Goal: Task Accomplishment & Management: Use online tool/utility

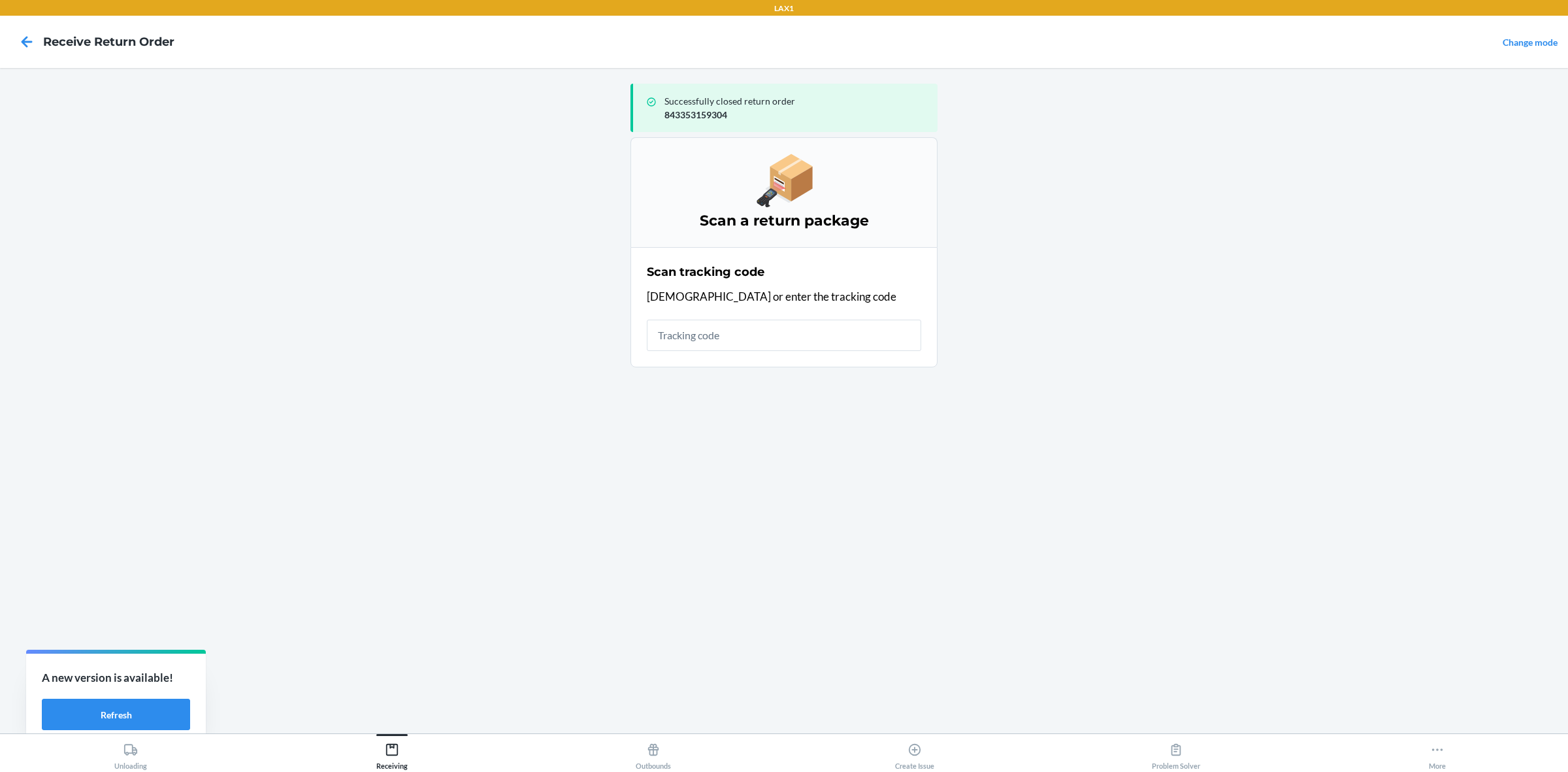
click at [722, 343] on input "text" at bounding box center [783, 335] width 274 height 32
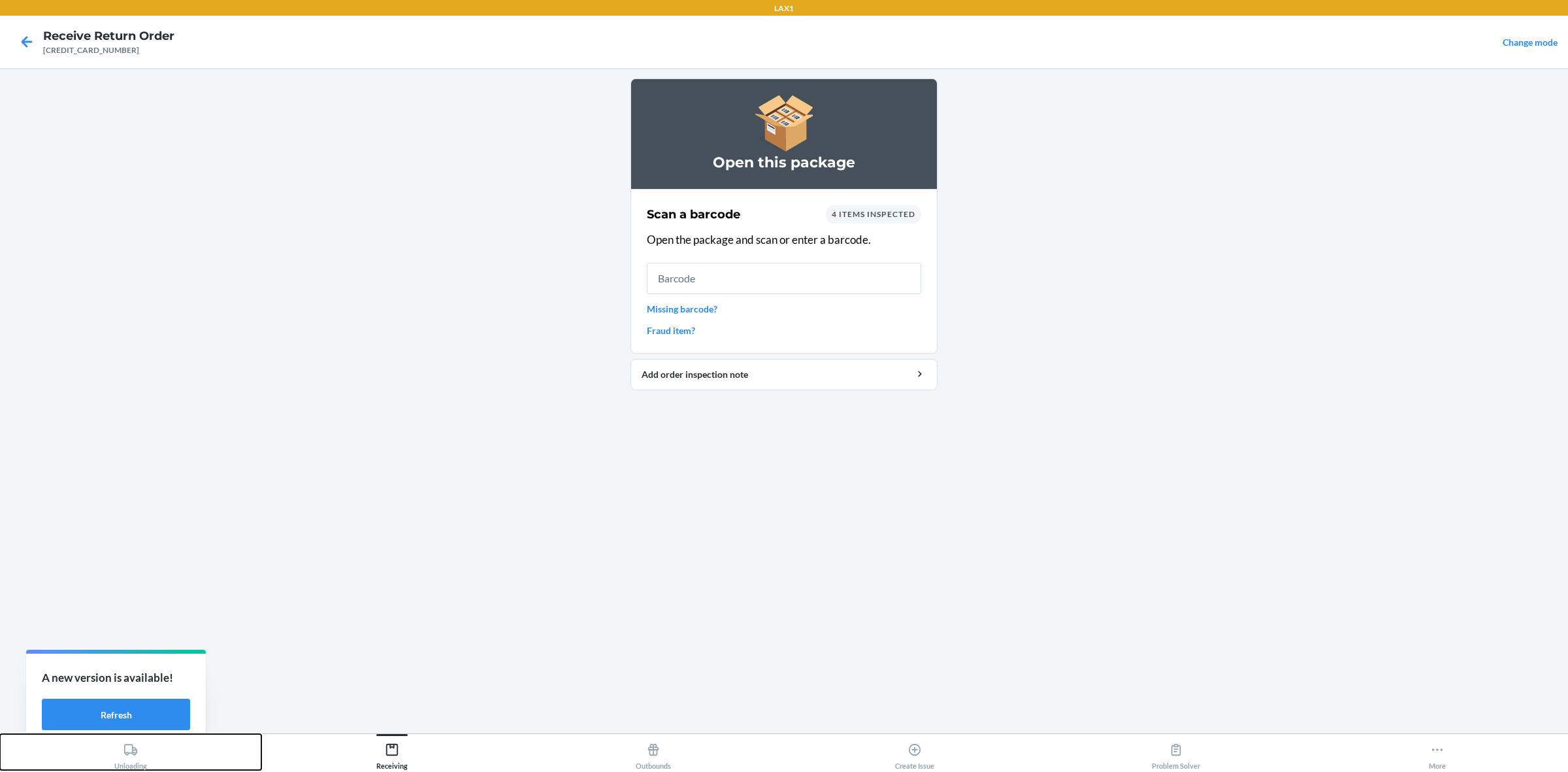
click at [148, 768] on button "Unloading" at bounding box center [131, 752] width 261 height 36
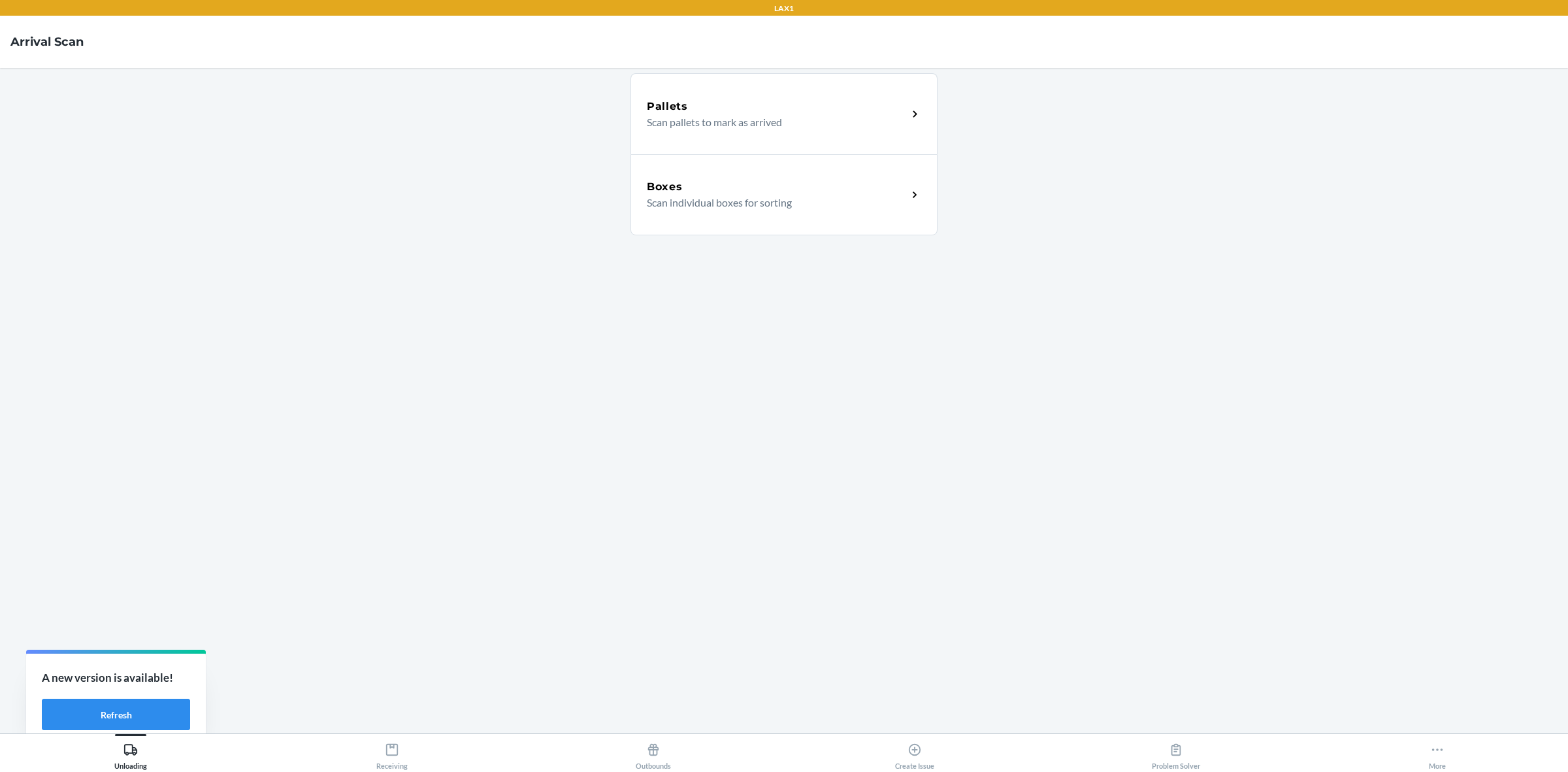
click at [680, 182] on h5 "Boxes" at bounding box center [664, 187] width 36 height 16
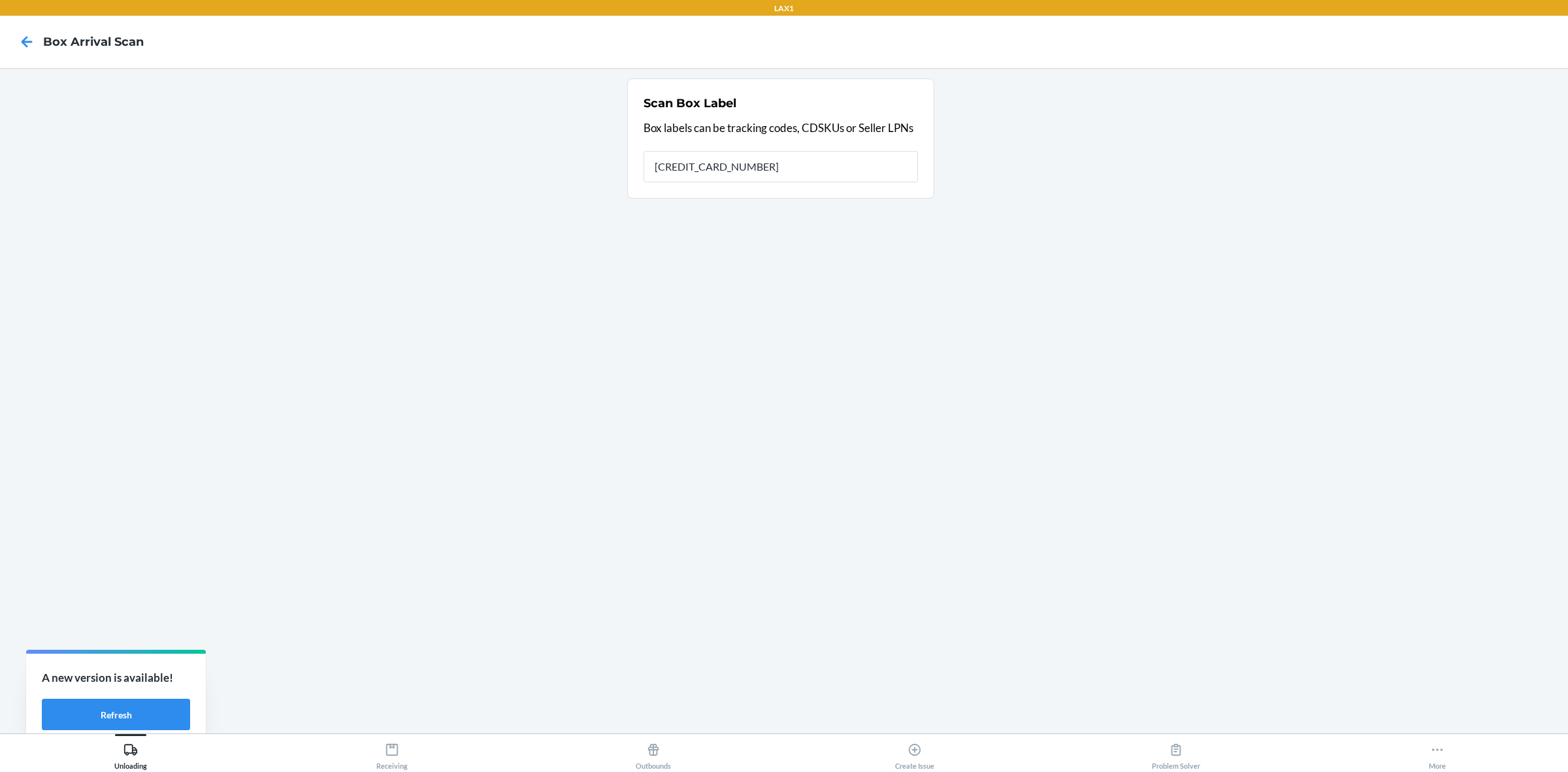
type input "[CREDIT_CARD_NUMBER]"
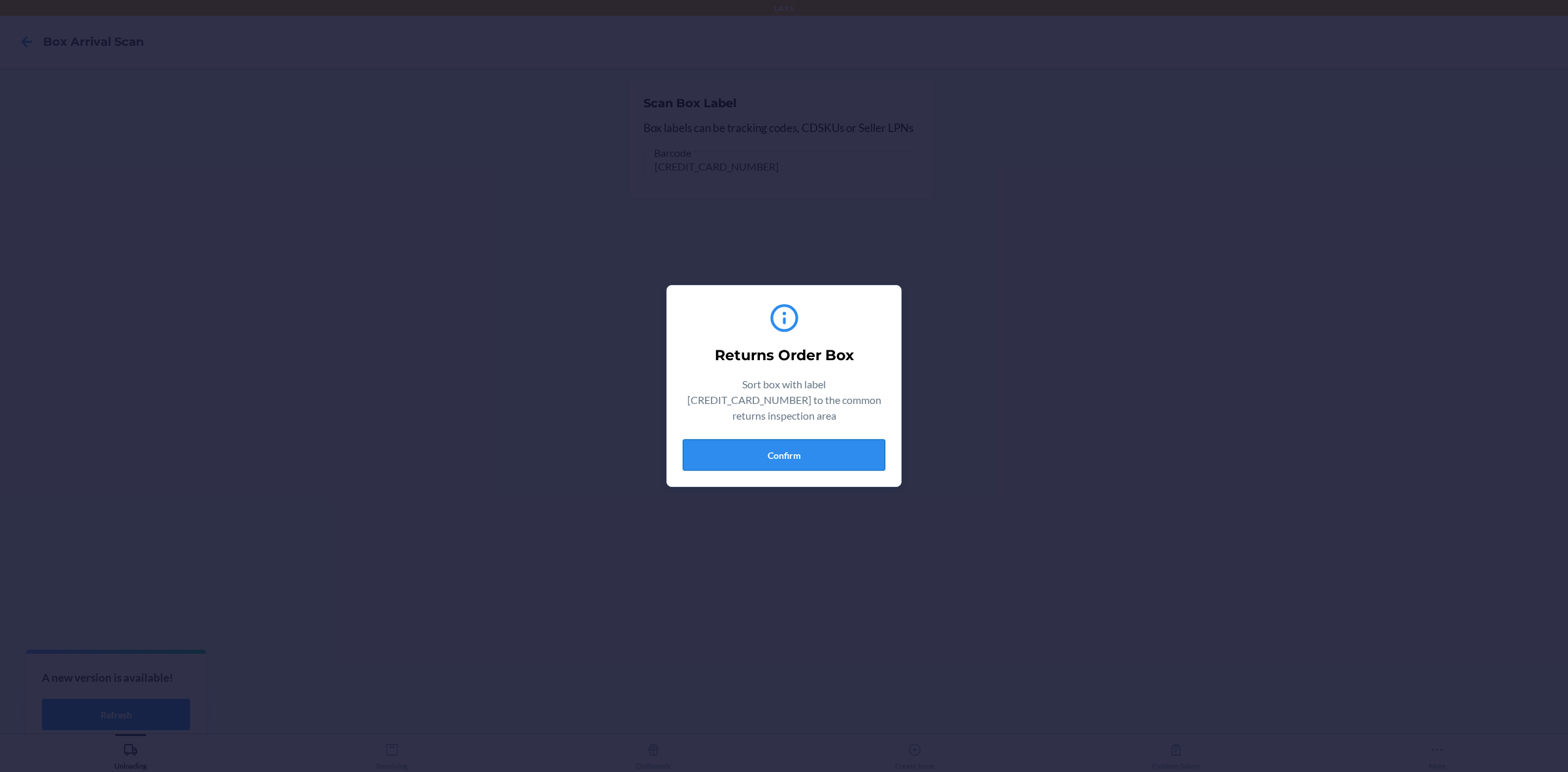
click at [851, 459] on button "Confirm" at bounding box center [784, 455] width 203 height 32
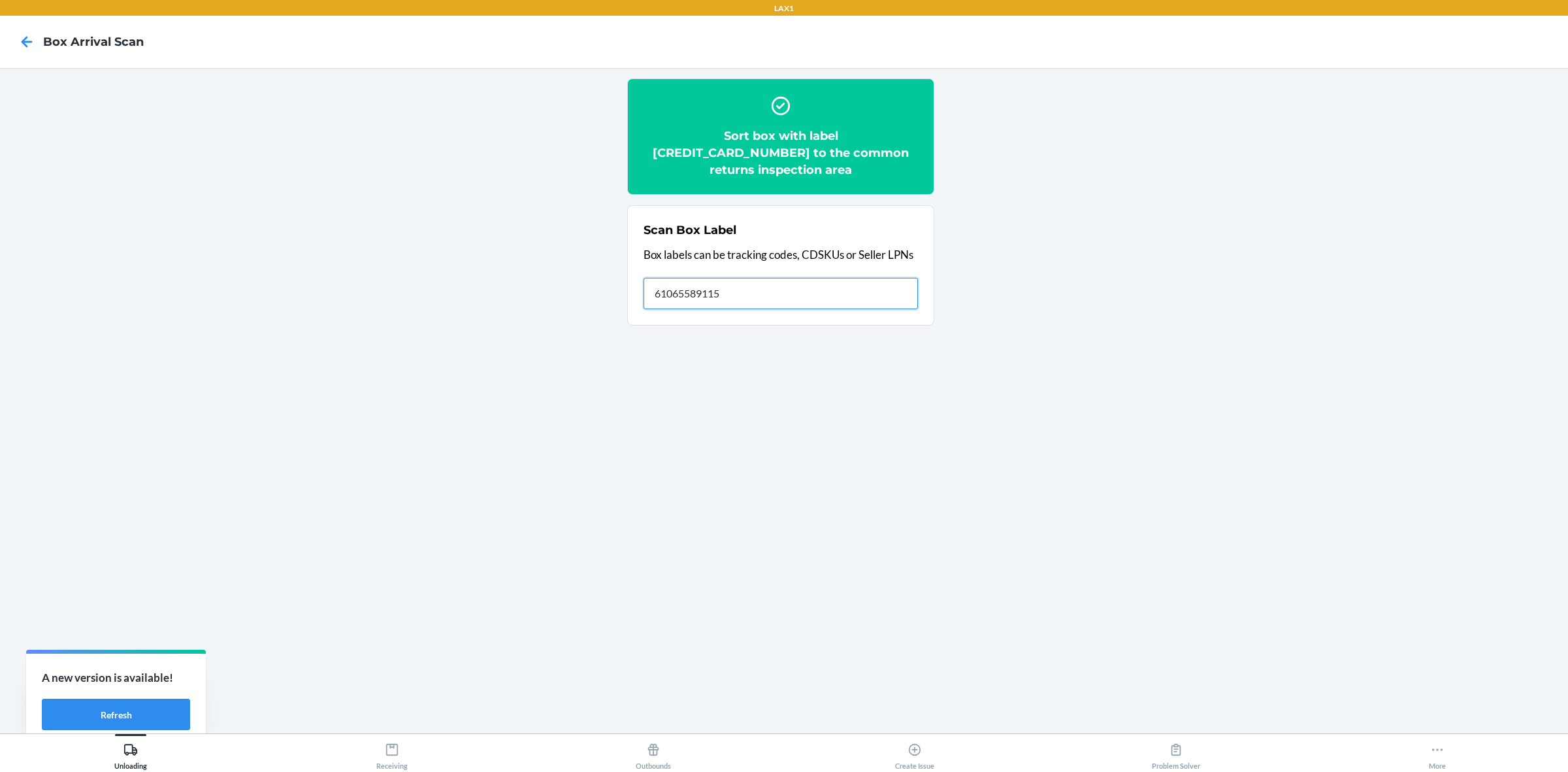
type input "610655891153"
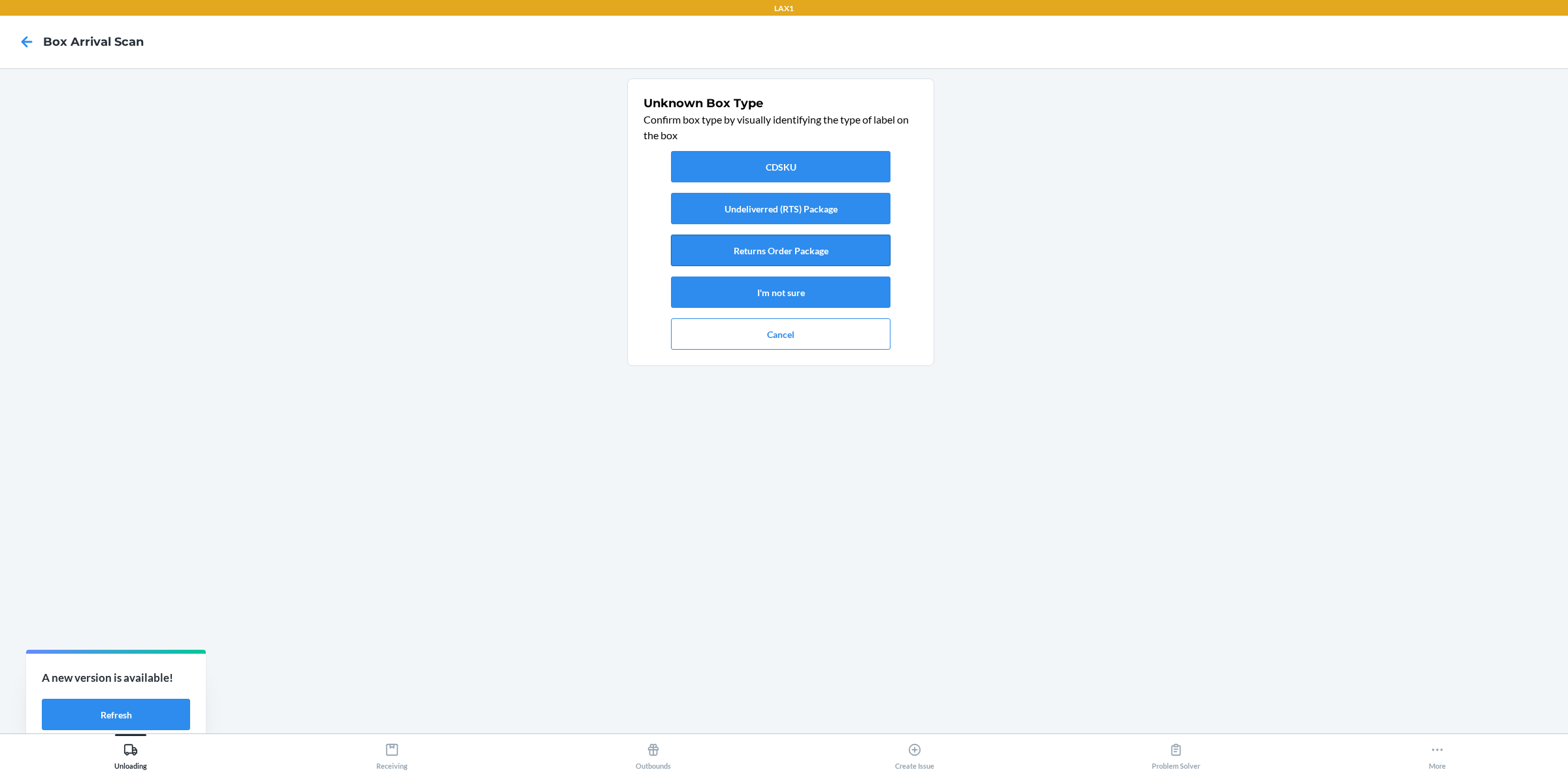
click at [799, 244] on button "Returns Order Package" at bounding box center [780, 251] width 220 height 32
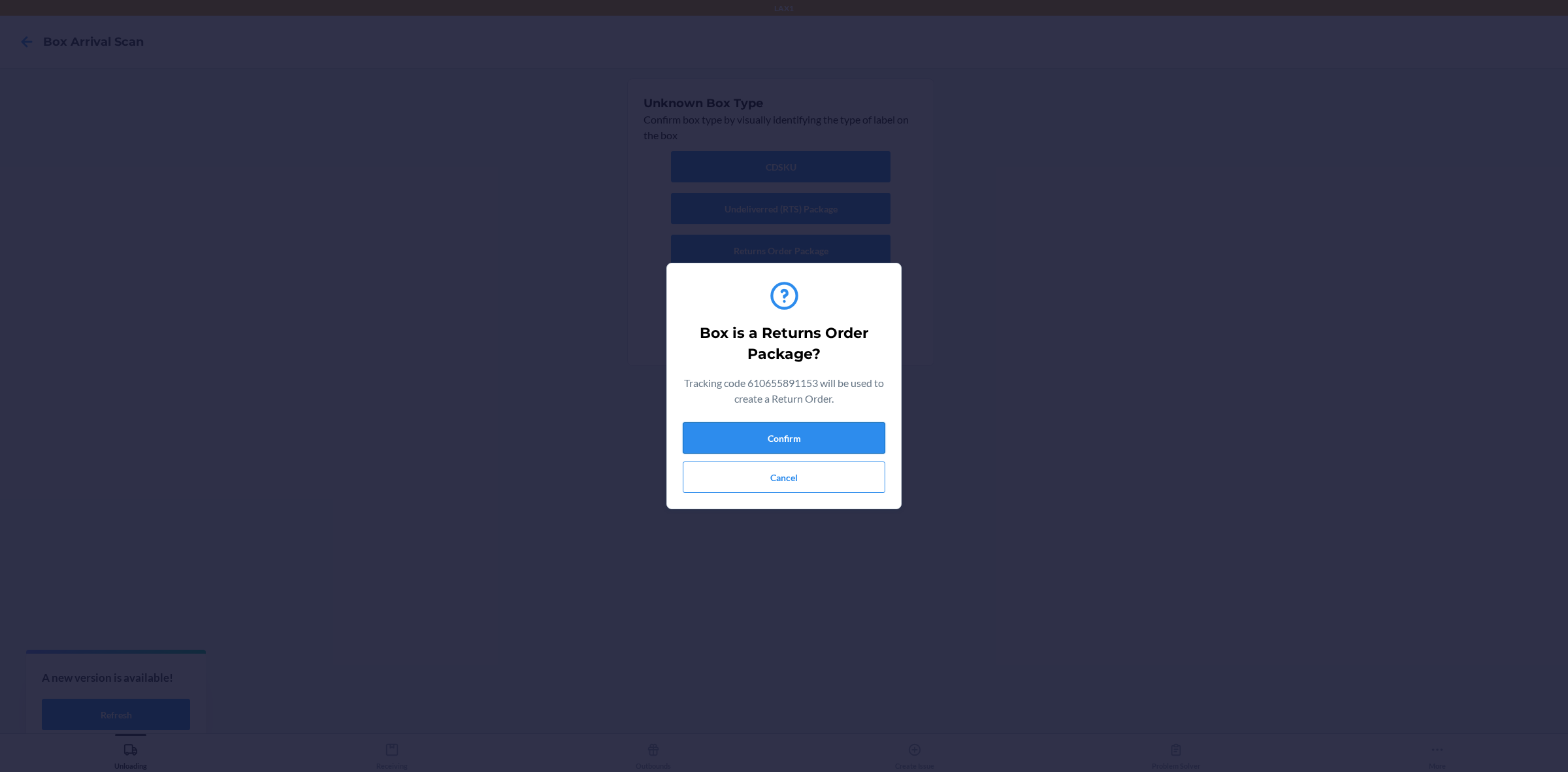
click at [795, 436] on button "Confirm" at bounding box center [784, 438] width 203 height 32
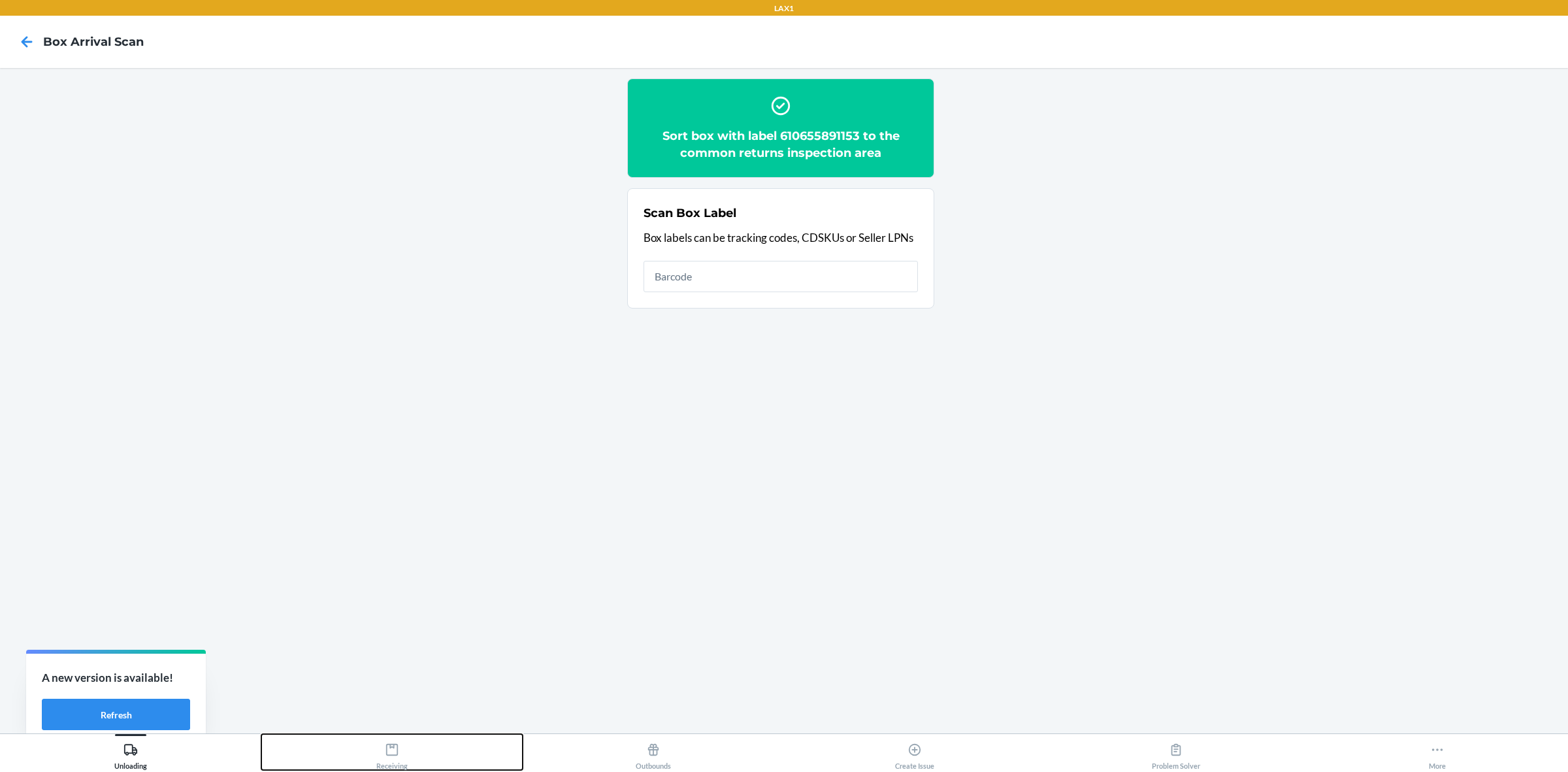
click at [380, 759] on div "Receiving" at bounding box center [392, 753] width 32 height 33
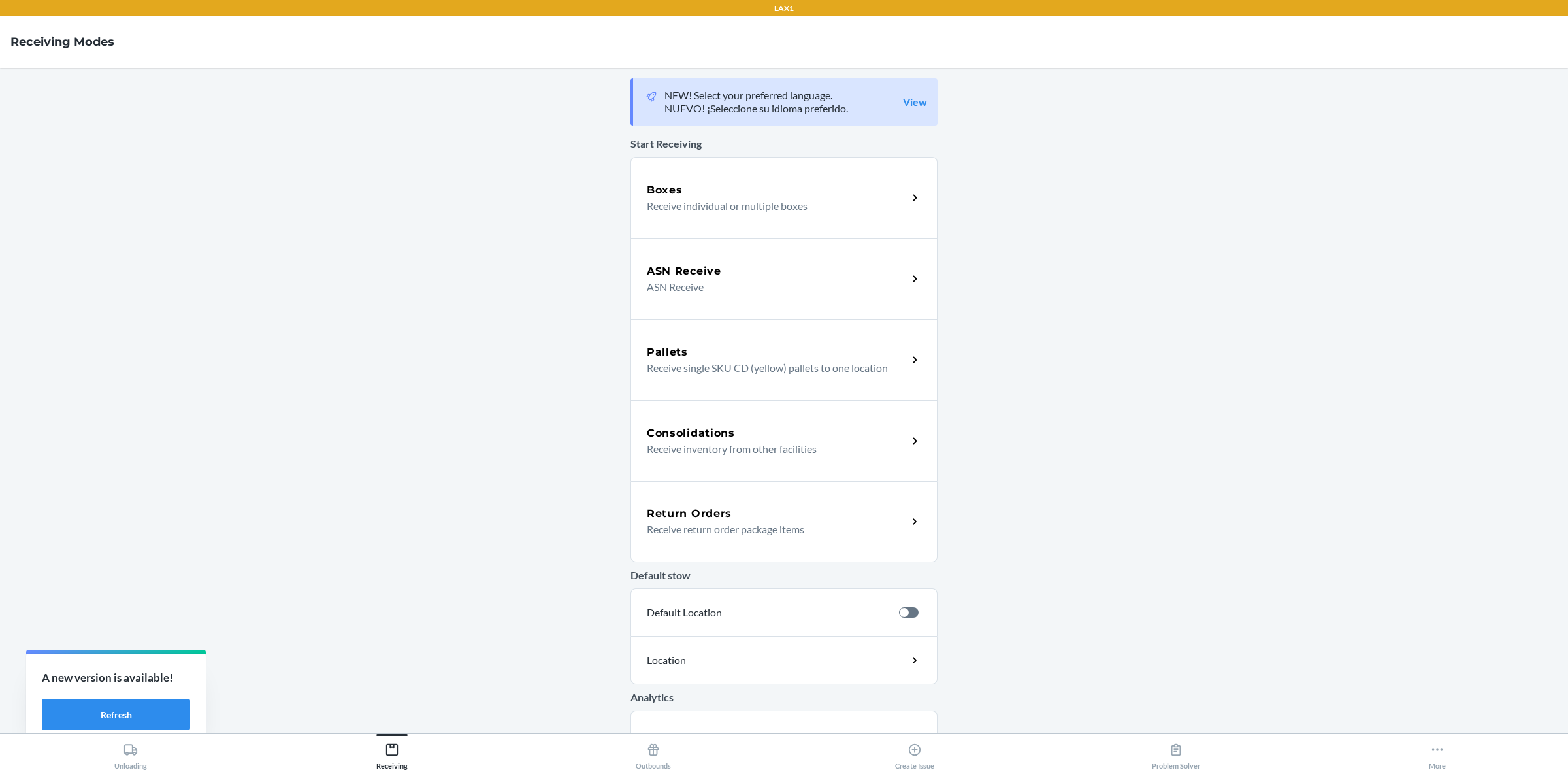
click at [750, 506] on div "Return Orders" at bounding box center [777, 513] width 261 height 16
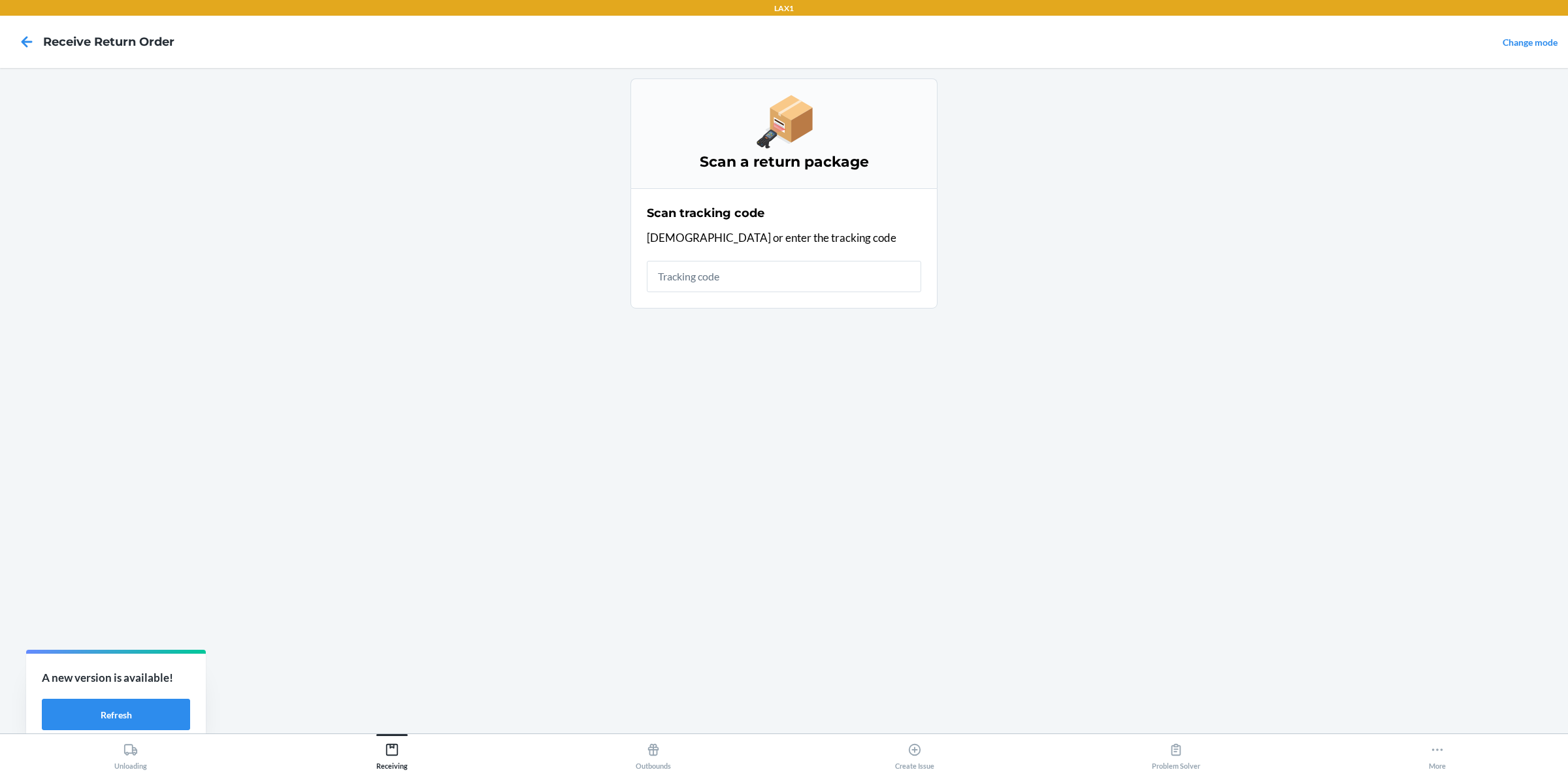
click at [755, 284] on input "text" at bounding box center [783, 277] width 274 height 32
type input "610655891153"
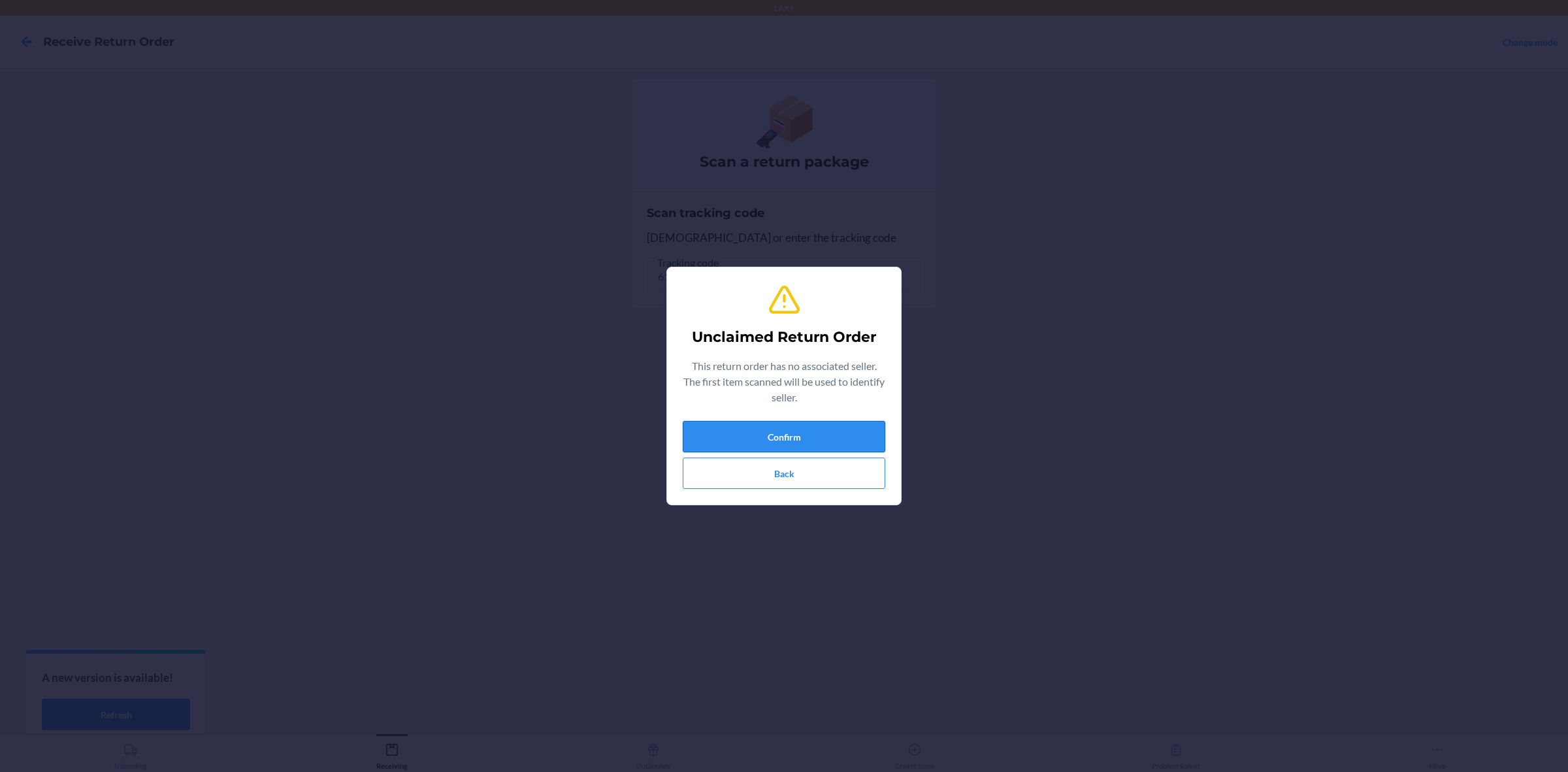
click at [791, 433] on button "Confirm" at bounding box center [784, 437] width 203 height 32
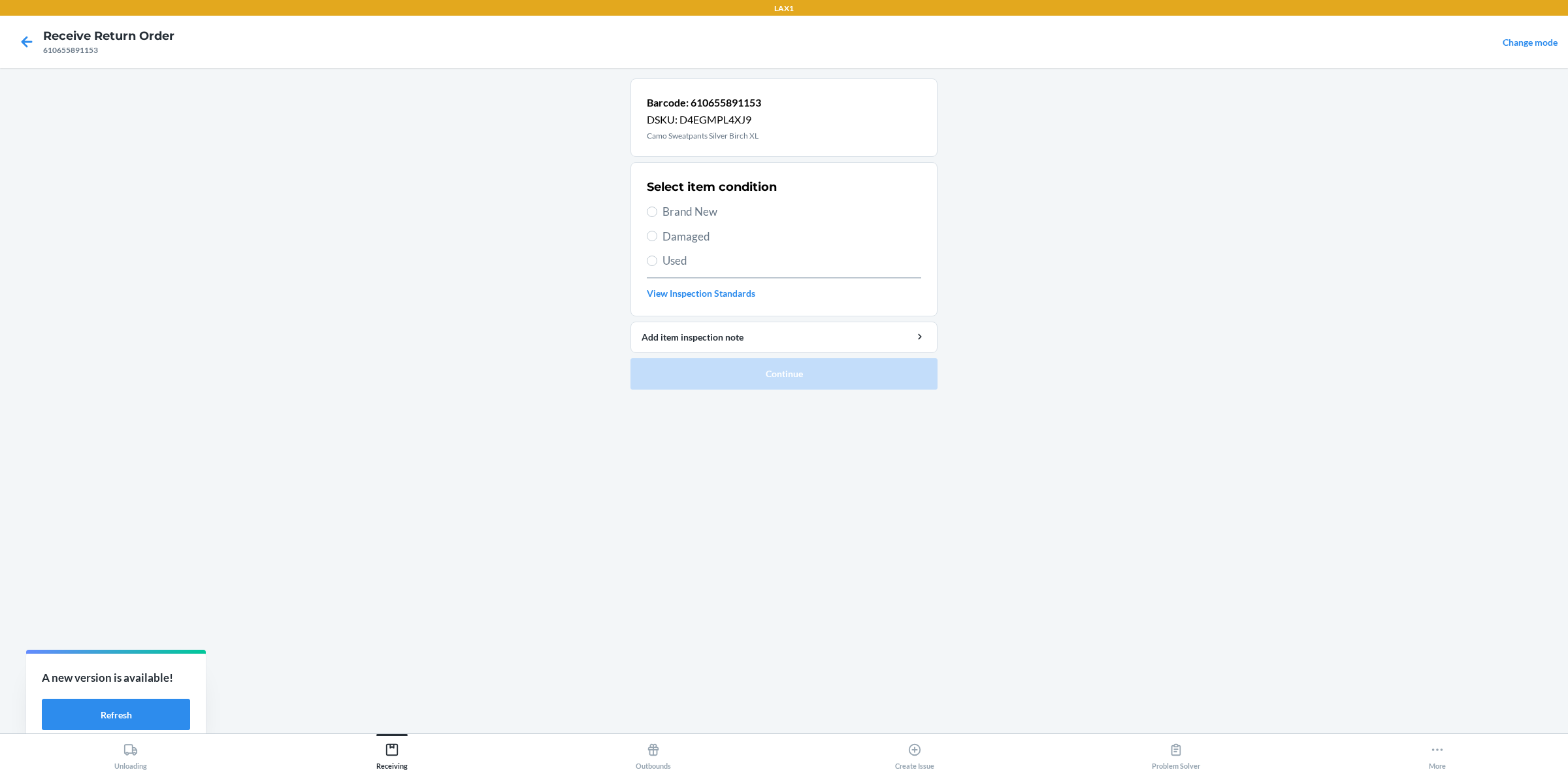
click at [677, 214] on span "Brand New" at bounding box center [791, 211] width 258 height 17
click at [657, 214] on input "Brand New" at bounding box center [652, 212] width 11 height 11
radio input "true"
click at [788, 379] on button "Continue" at bounding box center [784, 374] width 307 height 32
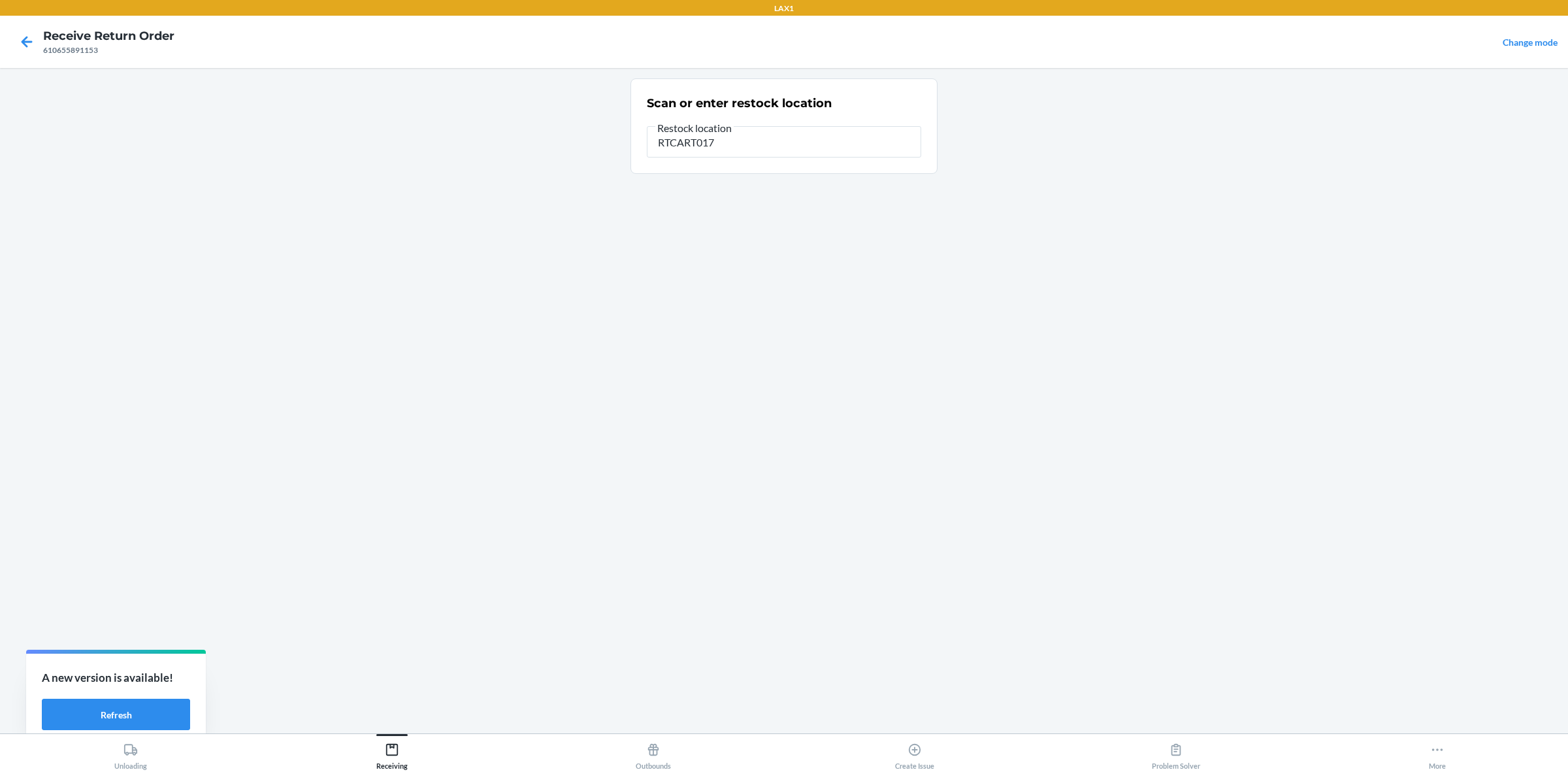
type input "RTCART017"
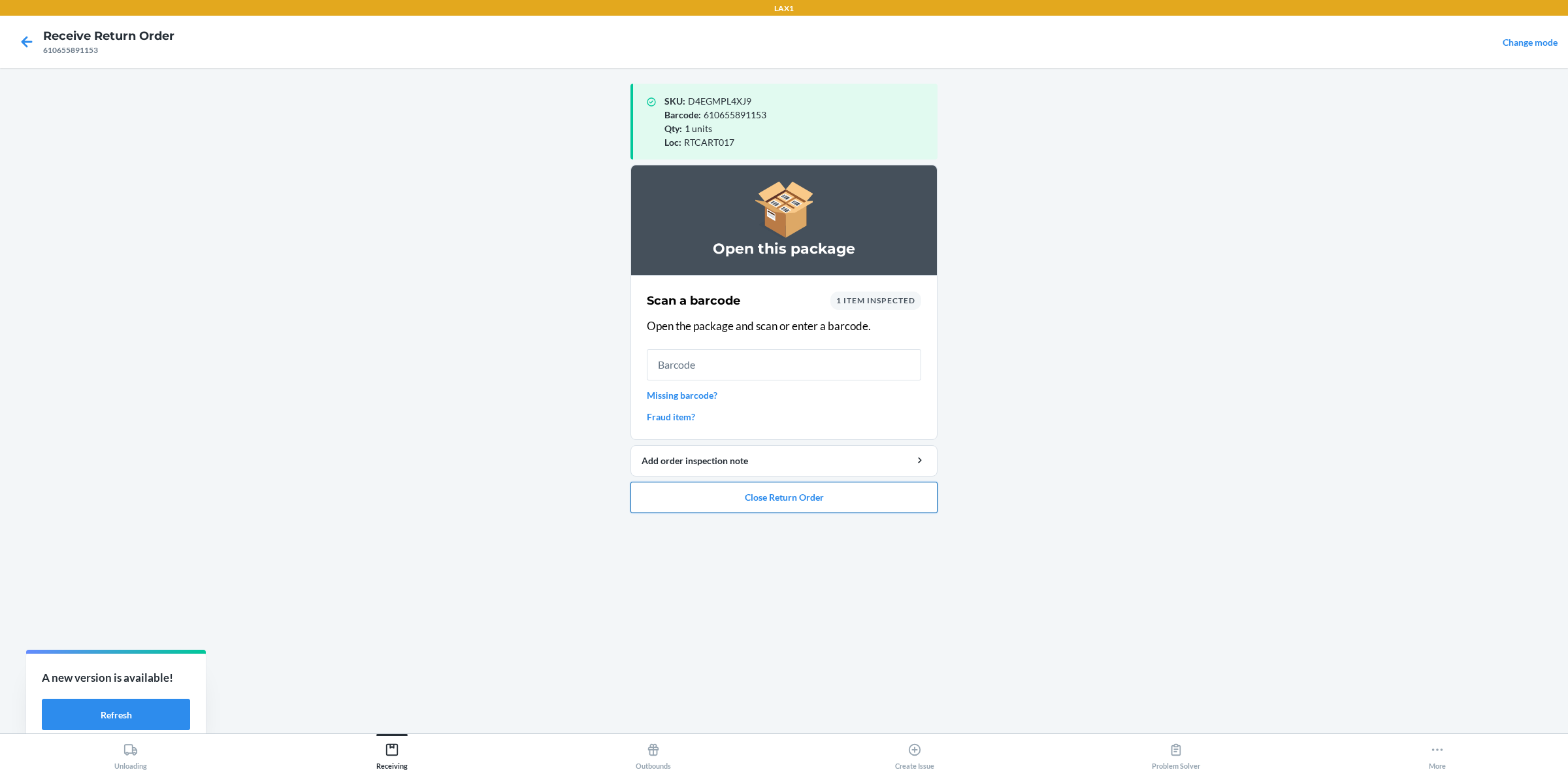
click at [846, 491] on button "Close Return Order" at bounding box center [784, 498] width 307 height 32
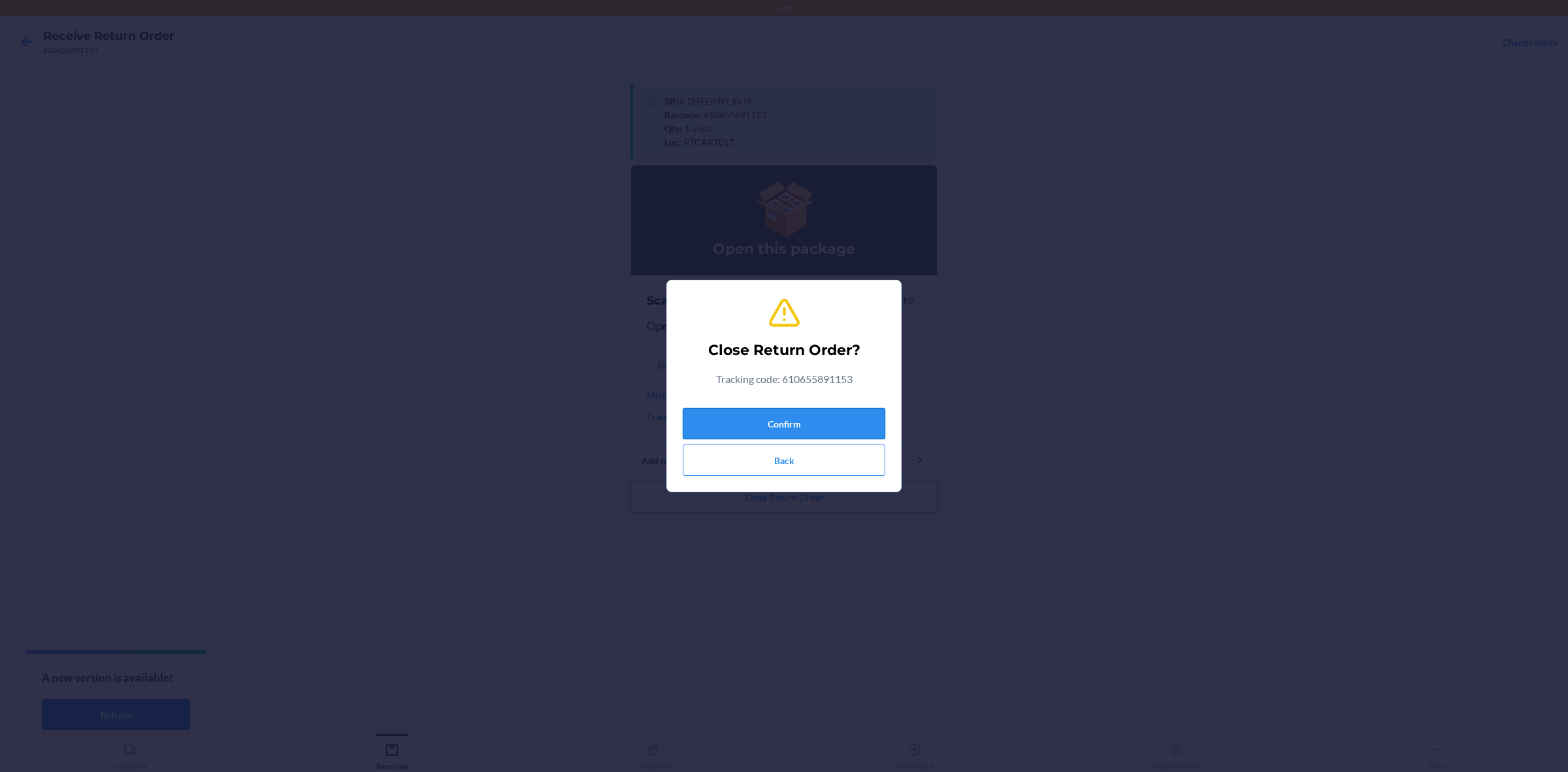
click at [775, 422] on button "Confirm" at bounding box center [784, 423] width 203 height 32
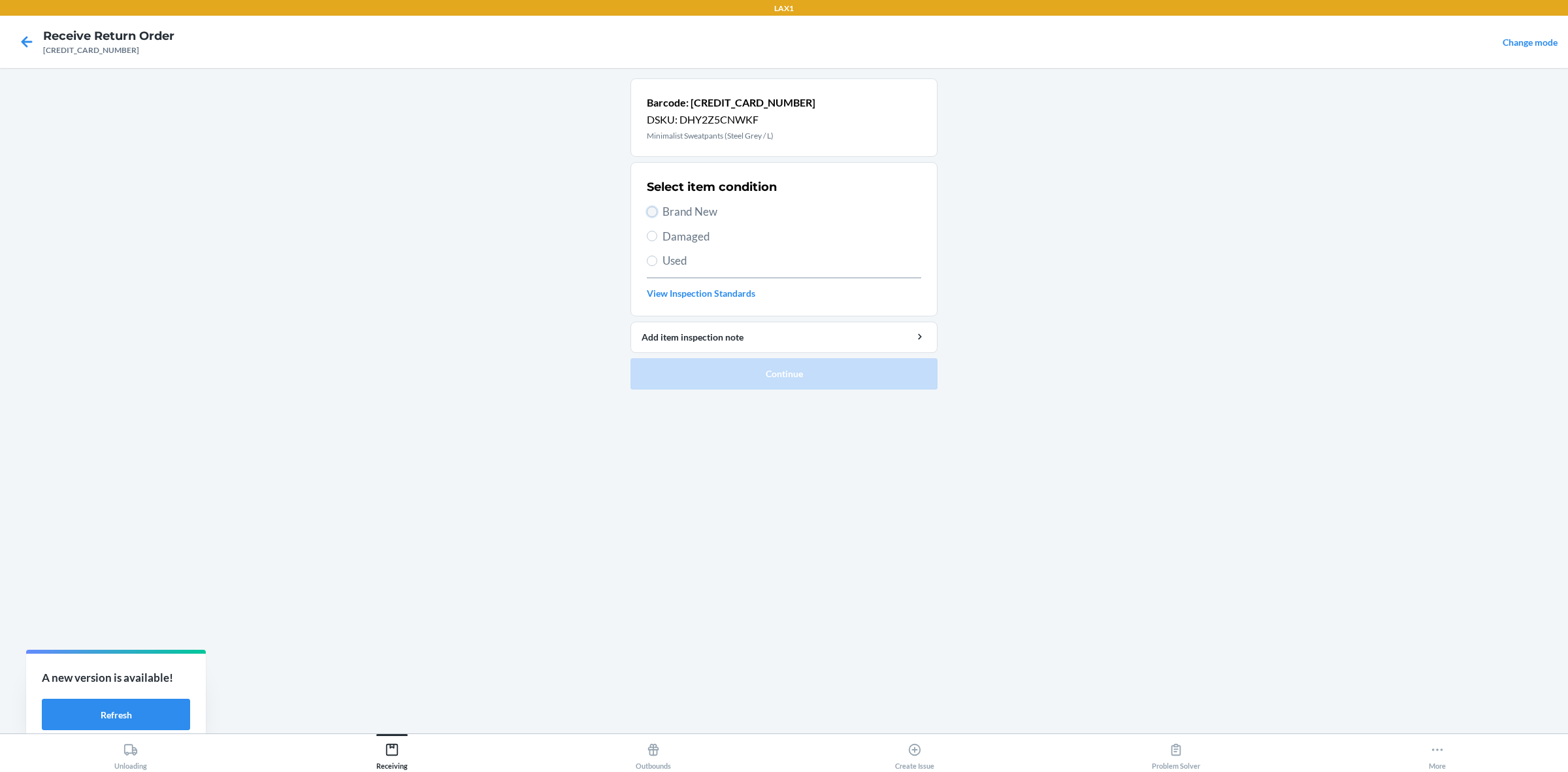
click at [648, 211] on input "Brand New" at bounding box center [652, 212] width 11 height 11
radio input "true"
click at [730, 364] on button "Continue" at bounding box center [784, 374] width 307 height 32
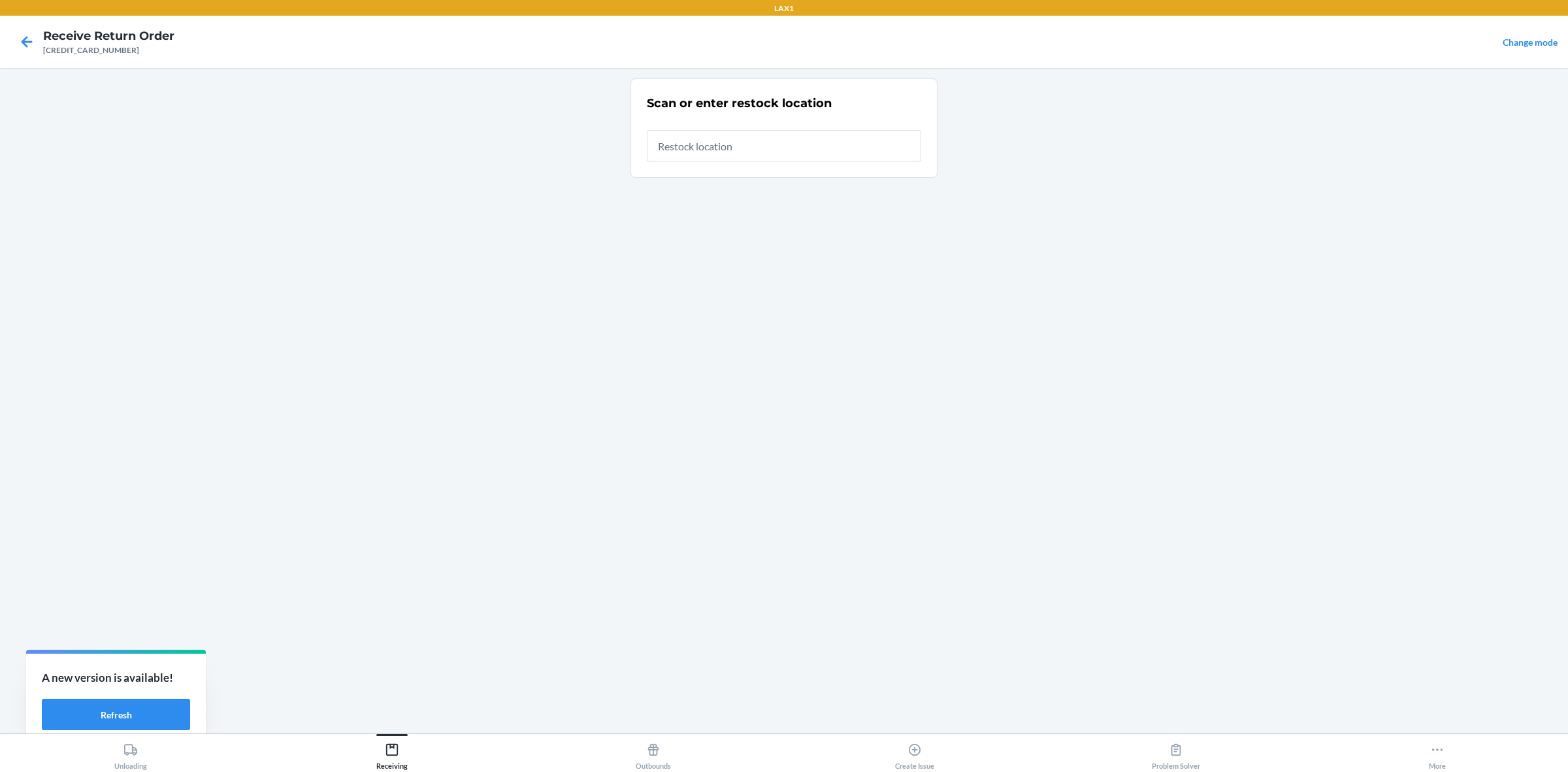
click at [678, 151] on input "text" at bounding box center [783, 146] width 274 height 32
type input "RTCART017"
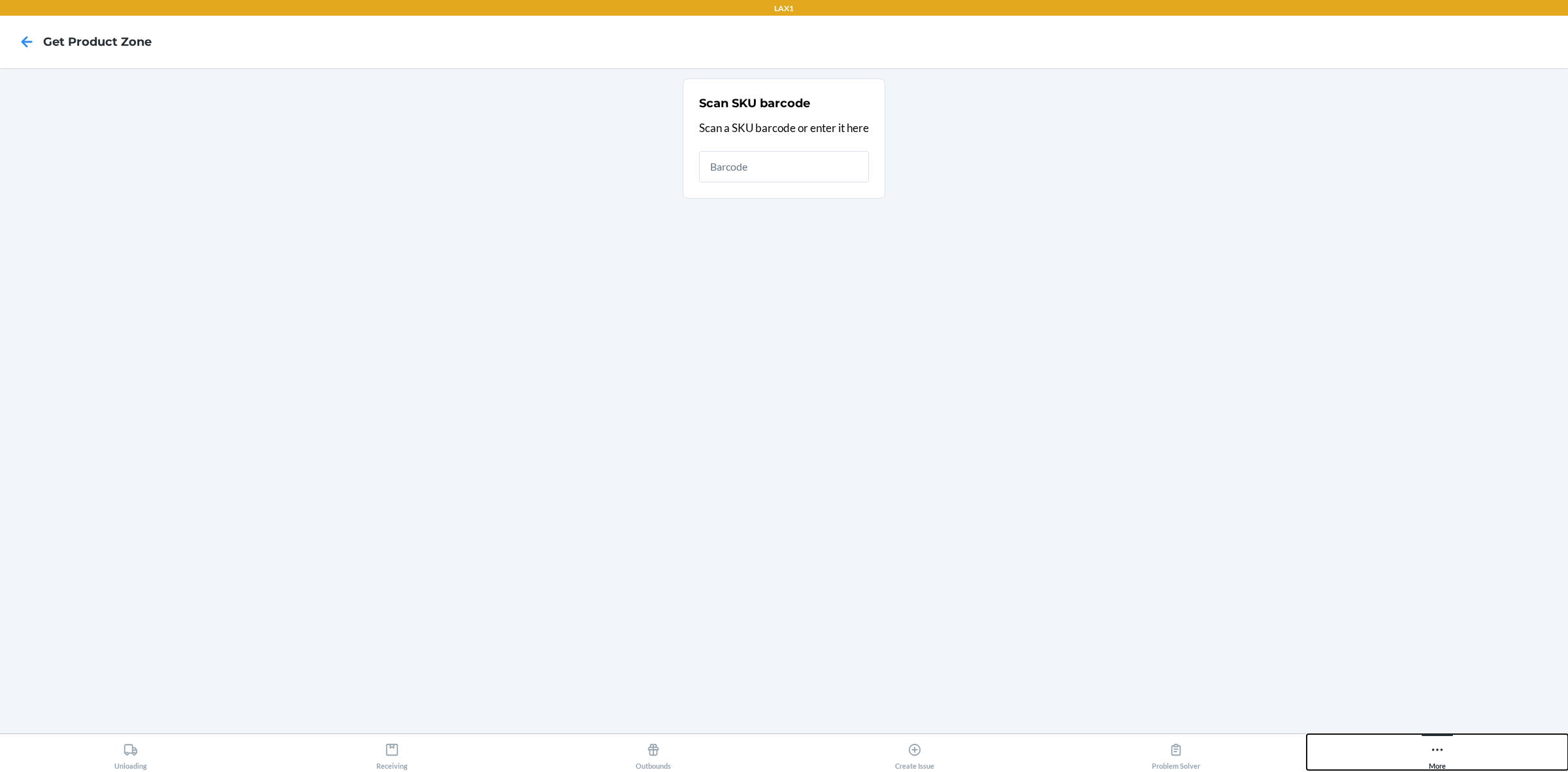
click at [1429, 750] on div "More" at bounding box center [1437, 753] width 17 height 33
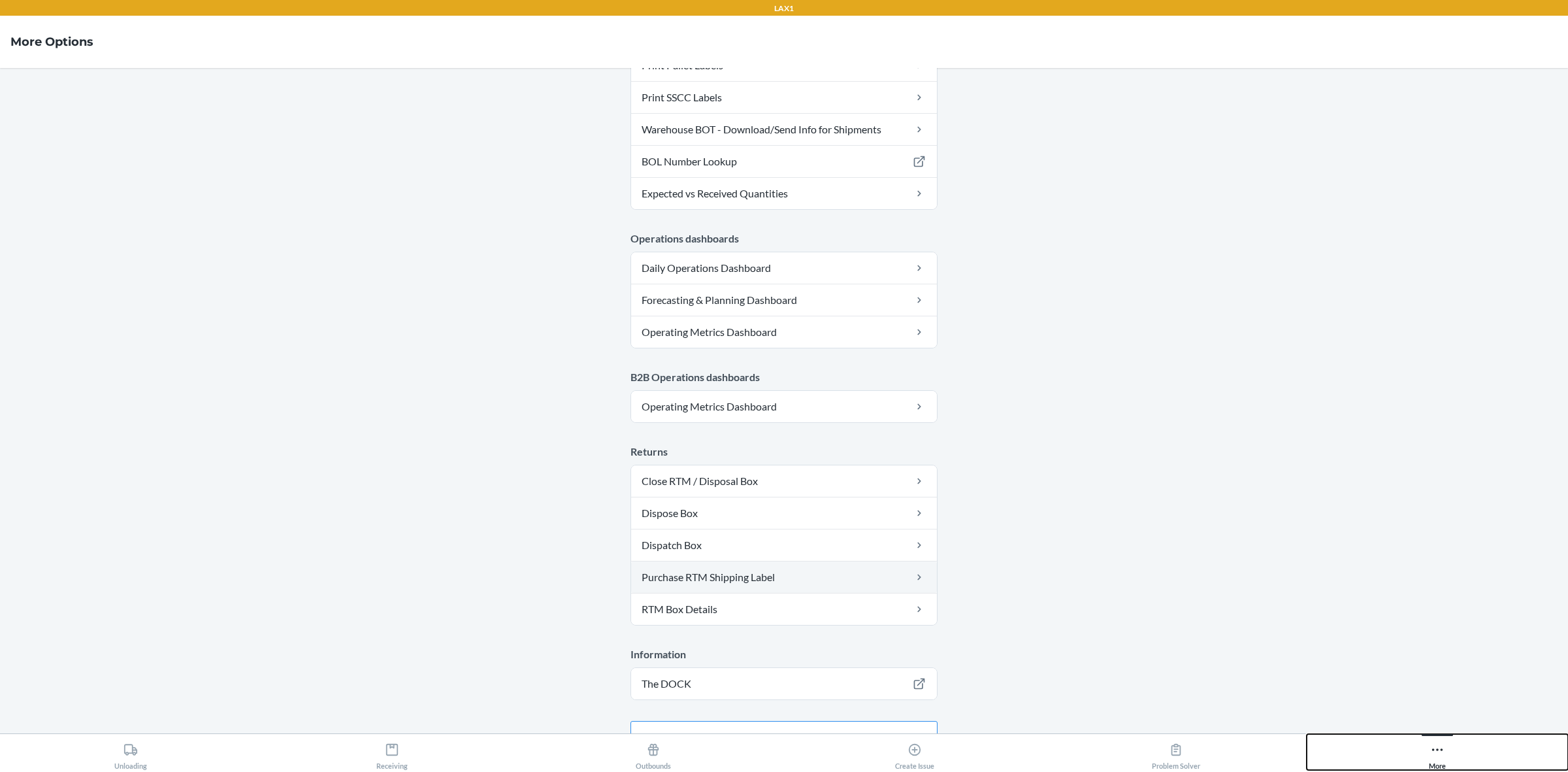
scroll to position [521, 0]
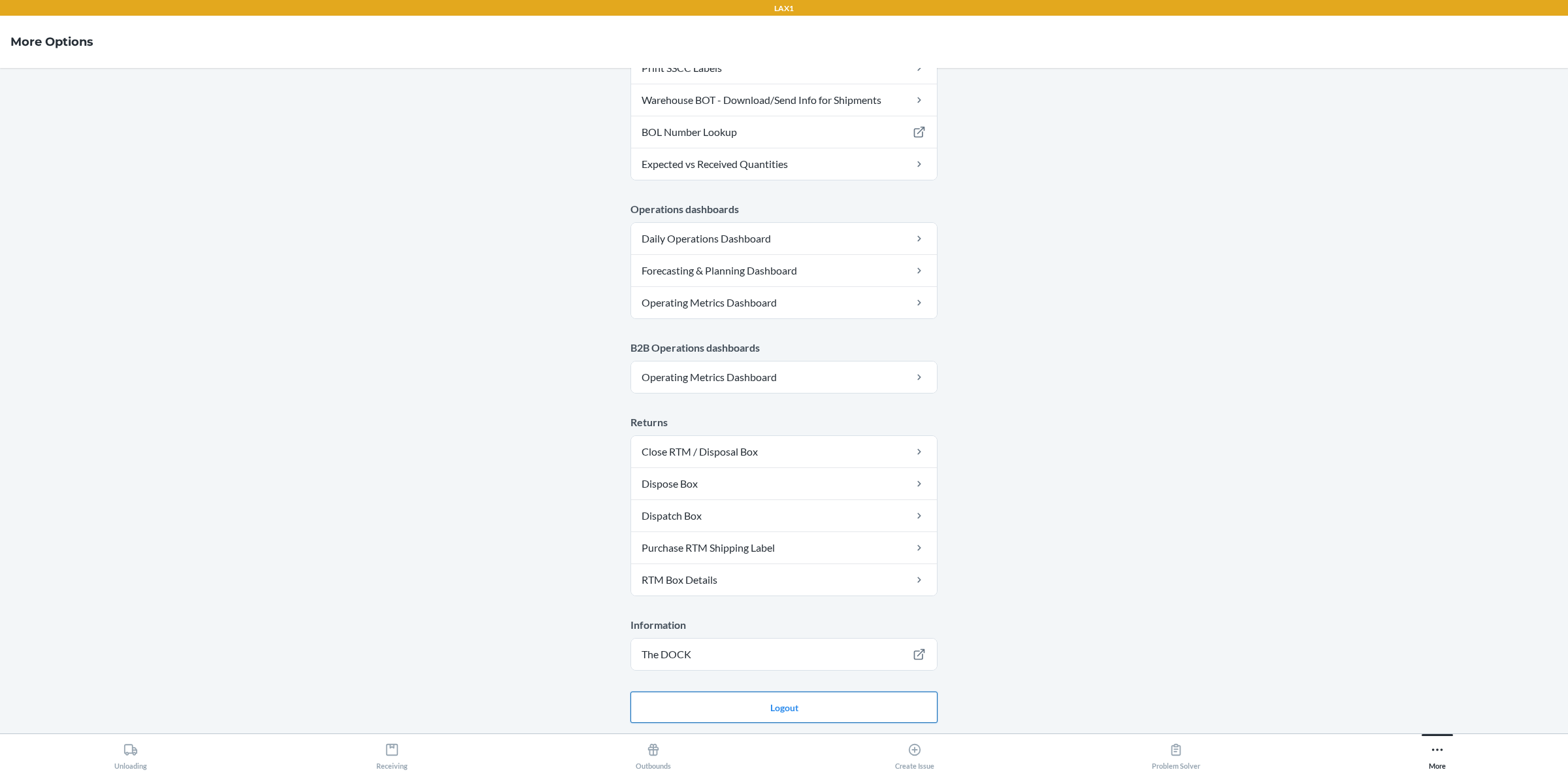
click at [726, 710] on button "Logout" at bounding box center [784, 708] width 307 height 32
